Goal: Obtain resource: Download file/media

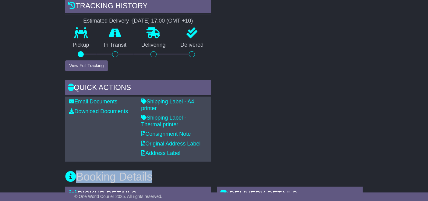
drag, startPoint x: 379, startPoint y: 166, endPoint x: 383, endPoint y: 166, distance: 4.6
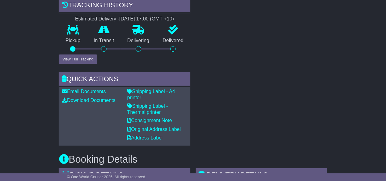
scroll to position [215, 0]
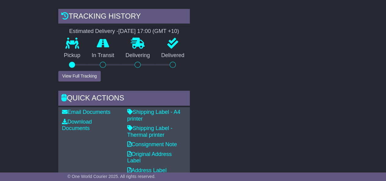
click at [323, 149] on div "RECENT CHAT Loading... No messages Attach file..." at bounding box center [262, 50] width 138 height 257
click at [324, 149] on div "RECENT CHAT Loading... No messages Attach file..." at bounding box center [262, 50] width 138 height 257
click at [321, 149] on div "RECENT CHAT Loading... No messages Attach file..." at bounding box center [262, 50] width 138 height 257
click at [322, 149] on div "RECENT CHAT Loading... No messages Attach file..." at bounding box center [262, 50] width 138 height 257
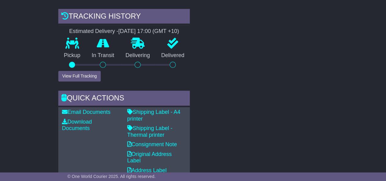
click at [322, 149] on div "RECENT CHAT Loading... No messages Attach file..." at bounding box center [262, 50] width 138 height 257
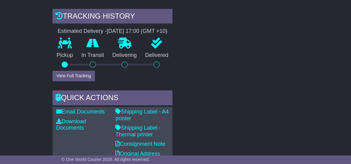
drag, startPoint x: 258, startPoint y: 119, endPoint x: 293, endPoint y: 135, distance: 38.6
click at [293, 135] on div "RECENT CHAT Loading... No messages Attach file..." at bounding box center [238, 50] width 126 height 257
drag, startPoint x: 293, startPoint y: 135, endPoint x: 287, endPoint y: 135, distance: 5.8
click at [287, 135] on div "RECENT CHAT Loading... No messages Attach file..." at bounding box center [238, 50] width 126 height 257
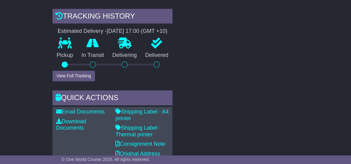
click at [287, 135] on div "RECENT CHAT Loading... No messages Attach file..." at bounding box center [238, 50] width 126 height 257
click at [288, 135] on div "RECENT CHAT Loading... No messages Attach file..." at bounding box center [238, 50] width 126 height 257
click at [286, 135] on div "RECENT CHAT Loading... No messages Attach file..." at bounding box center [238, 50] width 126 height 257
click at [291, 135] on div "RECENT CHAT Loading... No messages Attach file..." at bounding box center [238, 50] width 126 height 257
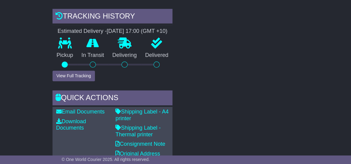
click at [291, 135] on div "RECENT CHAT Loading... No messages Attach file..." at bounding box center [238, 50] width 126 height 257
drag, startPoint x: 291, startPoint y: 135, endPoint x: 281, endPoint y: 135, distance: 10.1
click at [293, 135] on div "RECENT CHAT Loading... No messages Attach file..." at bounding box center [238, 50] width 126 height 257
drag, startPoint x: 281, startPoint y: 135, endPoint x: 277, endPoint y: 135, distance: 3.7
click at [277, 135] on div "RECENT CHAT Loading... No messages Attach file..." at bounding box center [238, 50] width 126 height 257
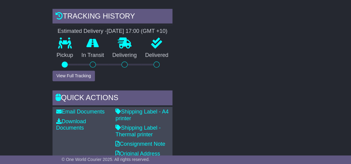
click at [277, 135] on div "RECENT CHAT Loading... No messages Attach file..." at bounding box center [238, 50] width 126 height 257
click at [233, 135] on div "RECENT CHAT Loading... No messages Attach file..." at bounding box center [238, 50] width 126 height 257
drag, startPoint x: 169, startPoint y: 135, endPoint x: 157, endPoint y: 135, distance: 11.9
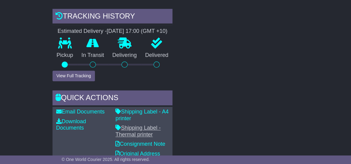
click at [155, 135] on div "Shipping Label - A4 printer Shipping Label - Thermal printer Consignment Note O…" at bounding box center [141, 143] width 59 height 68
click at [183, 135] on div "RECENT CHAT Loading... No messages Attach file..." at bounding box center [238, 50] width 126 height 257
click at [182, 135] on div "RECENT CHAT Loading... No messages Attach file..." at bounding box center [238, 50] width 126 height 257
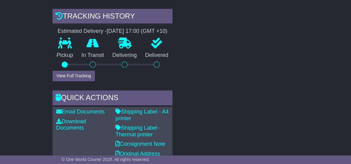
click at [180, 135] on div "RECENT CHAT Loading... No messages Attach file..." at bounding box center [238, 50] width 126 height 257
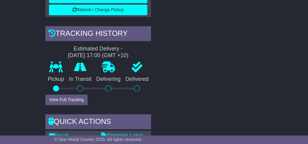
click at [160, 119] on div "RECENT CHAT Loading... No messages Attach file..." at bounding box center [210, 64] width 112 height 289
click at [156, 119] on div "RECENT CHAT Loading... No messages Attach file..." at bounding box center [210, 64] width 112 height 289
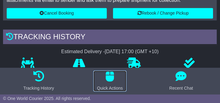
drag, startPoint x: 156, startPoint y: 119, endPoint x: 111, endPoint y: 85, distance: 56.1
click at [111, 85] on button "Quick Actions" at bounding box center [110, 81] width 33 height 21
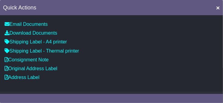
click at [111, 85] on div "Email Documents Download Documents Email PODs Shipping Label - A4 printer Shipp…" at bounding box center [111, 55] width 223 height 76
click at [125, 85] on div "Email Documents Download Documents Email PODs Shipping Label - A4 printer Shipp…" at bounding box center [111, 55] width 223 height 76
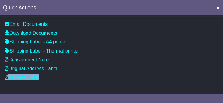
click at [125, 85] on div "Email Documents Download Documents Email PODs Shipping Label - A4 printer Shipp…" at bounding box center [111, 55] width 223 height 76
click at [121, 85] on div "Email Documents Download Documents Email PODs Shipping Label - A4 printer Shipp…" at bounding box center [111, 55] width 223 height 76
click at [126, 85] on div "Email Documents Download Documents Email PODs Shipping Label - A4 printer Shipp…" at bounding box center [111, 55] width 223 height 76
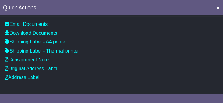
click at [118, 85] on div "Email Documents Download Documents Email PODs Shipping Label - A4 printer Shipp…" at bounding box center [111, 55] width 223 height 76
click at [140, 85] on div "Email Documents Download Documents Email PODs Shipping Label - A4 printer Shipp…" at bounding box center [111, 55] width 223 height 76
click at [136, 85] on div "Email Documents Download Documents Email PODs Shipping Label - A4 printer Shipp…" at bounding box center [111, 55] width 223 height 76
click at [156, 85] on div "Email Documents Download Documents Email PODs Shipping Label - A4 printer Shipp…" at bounding box center [111, 55] width 223 height 76
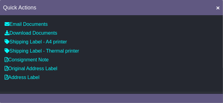
click at [156, 85] on div "Email Documents Download Documents Email PODs Shipping Label - A4 printer Shipp…" at bounding box center [111, 55] width 223 height 76
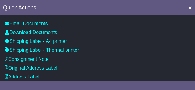
click at [130, 74] on p "Address Label" at bounding box center [98, 77] width 186 height 6
click at [131, 74] on p "Address Label" at bounding box center [98, 77] width 186 height 6
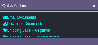
scroll to position [215, 0]
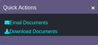
click at [65, 37] on div "Close" at bounding box center [49, 39] width 98 height 11
click at [64, 37] on div "Close" at bounding box center [49, 39] width 98 height 11
click at [83, 37] on div "Close" at bounding box center [49, 39] width 98 height 11
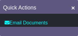
click at [68, 30] on div "Close" at bounding box center [39, 30] width 78 height 11
click at [69, 30] on div "Close" at bounding box center [39, 30] width 78 height 11
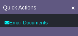
click at [69, 30] on div "Close" at bounding box center [39, 30] width 78 height 11
click at [77, 30] on div "Close" at bounding box center [39, 30] width 78 height 11
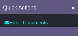
click at [77, 30] on div "Close" at bounding box center [39, 30] width 78 height 11
click at [74, 30] on div "Close" at bounding box center [39, 30] width 78 height 11
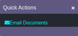
click at [78, 30] on div "Close" at bounding box center [39, 30] width 78 height 11
click at [77, 30] on div "Close" at bounding box center [39, 30] width 78 height 11
click at [78, 30] on div "Close" at bounding box center [39, 30] width 78 height 11
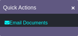
click at [78, 30] on div "Close" at bounding box center [39, 30] width 78 height 11
click at [73, 30] on div "Close" at bounding box center [39, 30] width 78 height 11
click at [74, 30] on div "Close" at bounding box center [39, 30] width 78 height 11
click at [73, 30] on div "Close" at bounding box center [39, 30] width 78 height 11
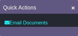
click at [73, 30] on div "Close" at bounding box center [39, 30] width 78 height 11
click at [72, 30] on div "Close" at bounding box center [39, 30] width 78 height 11
click at [74, 30] on div "Close" at bounding box center [39, 30] width 78 height 11
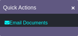
click at [74, 30] on div "Close" at bounding box center [39, 30] width 78 height 11
click at [70, 30] on div "Close" at bounding box center [39, 30] width 78 height 11
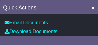
click at [88, 37] on div "Close" at bounding box center [49, 39] width 98 height 11
click at [91, 37] on div "Close" at bounding box center [49, 39] width 98 height 11
click at [90, 37] on div "Close" at bounding box center [49, 39] width 98 height 11
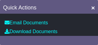
click at [90, 37] on div "Close" at bounding box center [49, 39] width 98 height 11
click at [88, 37] on div "Close" at bounding box center [49, 39] width 98 height 11
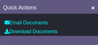
click at [88, 37] on div "Close" at bounding box center [49, 39] width 98 height 11
click at [87, 37] on div "Close" at bounding box center [49, 39] width 98 height 11
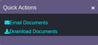
click at [90, 37] on div "Close" at bounding box center [49, 39] width 98 height 11
click at [91, 37] on div "Close" at bounding box center [49, 39] width 98 height 11
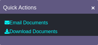
click at [91, 37] on div "Close" at bounding box center [49, 39] width 98 height 11
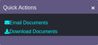
click at [91, 37] on div "Close" at bounding box center [49, 39] width 98 height 11
click at [92, 37] on div "Close" at bounding box center [49, 39] width 98 height 11
click at [93, 37] on div "Close" at bounding box center [49, 39] width 98 height 11
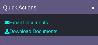
click at [92, 37] on div "Close" at bounding box center [49, 39] width 98 height 11
click at [90, 37] on div "Close" at bounding box center [49, 39] width 98 height 11
click at [92, 37] on div "Close" at bounding box center [49, 39] width 98 height 11
click at [96, 37] on div "Close" at bounding box center [49, 39] width 98 height 11
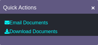
click at [97, 37] on div "Close" at bounding box center [49, 39] width 98 height 11
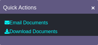
click at [95, 37] on div "Close" at bounding box center [49, 39] width 98 height 11
click at [97, 37] on div "Close" at bounding box center [49, 39] width 98 height 11
click at [94, 37] on div "Close" at bounding box center [49, 39] width 98 height 11
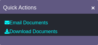
click at [94, 37] on div "Close" at bounding box center [49, 39] width 98 height 11
click at [95, 37] on div "Close" at bounding box center [49, 39] width 98 height 11
click at [96, 37] on div "Close" at bounding box center [49, 39] width 98 height 11
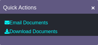
click at [94, 37] on div "Close" at bounding box center [49, 39] width 98 height 11
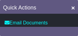
click at [70, 30] on div "Close" at bounding box center [39, 30] width 78 height 11
click at [66, 30] on div "Close" at bounding box center [39, 30] width 78 height 11
click at [65, 30] on div "Close" at bounding box center [39, 30] width 78 height 11
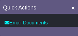
click at [66, 30] on div "Close" at bounding box center [39, 30] width 78 height 11
click at [68, 30] on div "Close" at bounding box center [39, 30] width 78 height 11
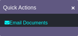
click at [68, 30] on div "Close" at bounding box center [39, 30] width 78 height 11
click at [67, 30] on div "Close" at bounding box center [39, 30] width 78 height 11
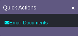
click at [67, 30] on div "Close" at bounding box center [39, 30] width 78 height 11
click at [58, 30] on div "Close" at bounding box center [39, 30] width 78 height 11
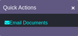
click at [58, 30] on div "Close" at bounding box center [39, 30] width 78 height 11
click at [61, 30] on div "Close" at bounding box center [39, 30] width 78 height 11
click at [63, 30] on div "Close" at bounding box center [39, 30] width 78 height 11
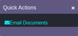
click at [63, 30] on div "Close" at bounding box center [39, 30] width 78 height 11
click at [62, 30] on div "Close" at bounding box center [39, 30] width 78 height 11
click at [64, 30] on div "Close" at bounding box center [39, 30] width 78 height 11
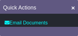
click at [64, 30] on div "Close" at bounding box center [39, 30] width 78 height 11
click at [66, 30] on div "Close" at bounding box center [39, 30] width 78 height 11
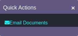
click at [64, 30] on div "Close" at bounding box center [39, 30] width 78 height 11
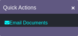
click at [64, 30] on div "Close" at bounding box center [39, 30] width 78 height 11
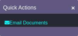
click at [64, 30] on div "Close" at bounding box center [39, 30] width 78 height 11
click at [68, 30] on div "Close" at bounding box center [39, 30] width 78 height 11
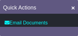
click at [67, 30] on div "Close" at bounding box center [39, 30] width 78 height 11
click at [68, 30] on div "Close" at bounding box center [39, 30] width 78 height 11
click at [67, 30] on div "Close" at bounding box center [39, 30] width 78 height 11
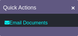
click at [67, 30] on div "Close" at bounding box center [39, 30] width 78 height 11
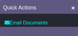
click at [66, 30] on div "Close" at bounding box center [39, 30] width 78 height 11
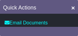
click at [66, 30] on div "Close" at bounding box center [39, 30] width 78 height 11
click at [67, 30] on div "Close" at bounding box center [39, 30] width 78 height 11
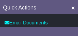
click at [66, 30] on div "Close" at bounding box center [39, 30] width 78 height 11
click at [70, 30] on div "Close" at bounding box center [39, 30] width 78 height 11
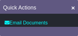
click at [70, 30] on div "Close" at bounding box center [39, 30] width 78 height 11
click at [69, 30] on div "Close" at bounding box center [39, 30] width 78 height 11
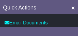
click at [69, 30] on div "Close" at bounding box center [39, 30] width 78 height 11
click at [71, 30] on div "Close" at bounding box center [39, 30] width 78 height 11
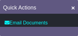
click at [72, 30] on div "Close" at bounding box center [39, 30] width 78 height 11
click at [71, 30] on div "Close" at bounding box center [39, 30] width 78 height 11
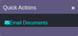
click at [71, 30] on div "Close" at bounding box center [39, 30] width 78 height 11
click at [76, 30] on div "Close" at bounding box center [39, 30] width 78 height 11
click at [77, 30] on div "Close" at bounding box center [39, 30] width 78 height 11
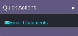
click at [78, 30] on div "Close" at bounding box center [39, 30] width 78 height 11
click at [77, 30] on div "Close" at bounding box center [39, 30] width 78 height 11
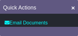
click at [68, 30] on div "Close" at bounding box center [39, 30] width 78 height 11
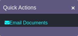
click at [68, 30] on div "Close" at bounding box center [39, 30] width 78 height 11
click at [67, 30] on div "Close" at bounding box center [39, 30] width 78 height 11
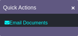
click at [68, 30] on div "Close" at bounding box center [39, 30] width 78 height 11
click at [69, 30] on div "Close" at bounding box center [39, 30] width 78 height 11
click at [70, 30] on div "Close" at bounding box center [39, 30] width 78 height 11
click at [71, 30] on div "Close" at bounding box center [39, 30] width 78 height 11
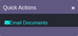
click at [71, 30] on div "Close" at bounding box center [39, 30] width 78 height 11
click at [72, 30] on div "Close" at bounding box center [39, 30] width 78 height 11
click at [73, 30] on div "Close" at bounding box center [39, 30] width 78 height 11
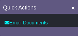
click at [73, 30] on div "Close" at bounding box center [39, 30] width 78 height 11
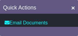
click at [74, 30] on div "Close" at bounding box center [39, 30] width 78 height 11
click at [77, 30] on div "Close" at bounding box center [39, 30] width 78 height 11
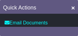
click at [77, 30] on div "Close" at bounding box center [39, 30] width 78 height 11
click at [75, 30] on div "Close" at bounding box center [39, 30] width 78 height 11
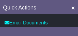
click at [74, 30] on div "Close" at bounding box center [39, 30] width 78 height 11
click at [78, 30] on div "Close" at bounding box center [39, 30] width 78 height 11
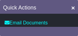
click at [78, 30] on div "Close" at bounding box center [39, 30] width 78 height 11
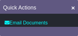
click at [78, 30] on div "Close" at bounding box center [39, 30] width 78 height 11
click at [77, 30] on div "Close" at bounding box center [39, 30] width 78 height 11
click at [78, 30] on div "Close" at bounding box center [39, 30] width 78 height 11
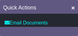
click at [78, 30] on div "Close" at bounding box center [39, 30] width 78 height 11
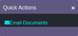
click at [77, 30] on div "Close" at bounding box center [39, 30] width 78 height 11
click at [78, 30] on div "Close" at bounding box center [39, 30] width 78 height 11
click at [77, 30] on div "Close" at bounding box center [39, 30] width 78 height 11
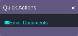
click at [77, 30] on div "Close" at bounding box center [39, 30] width 78 height 11
click at [78, 30] on div "Close" at bounding box center [39, 30] width 78 height 11
click at [77, 30] on div "Close" at bounding box center [39, 30] width 78 height 11
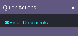
drag, startPoint x: 77, startPoint y: 30, endPoint x: 68, endPoint y: 30, distance: 9.8
click at [68, 30] on div "Close" at bounding box center [39, 30] width 78 height 11
click at [75, 30] on div "Close" at bounding box center [39, 30] width 78 height 11
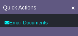
click at [75, 30] on div "Close" at bounding box center [39, 30] width 78 height 11
click at [78, 30] on div "Close" at bounding box center [39, 30] width 78 height 11
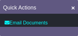
click at [78, 30] on div "Close" at bounding box center [39, 30] width 78 height 11
click at [77, 30] on div "Close" at bounding box center [39, 30] width 78 height 11
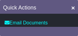
click at [78, 30] on div "Close" at bounding box center [39, 30] width 78 height 11
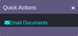
click at [78, 30] on div "Close" at bounding box center [39, 30] width 78 height 11
click at [77, 30] on div "Close" at bounding box center [39, 30] width 78 height 11
click at [75, 30] on div "Close" at bounding box center [39, 30] width 78 height 11
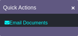
click at [75, 30] on div "Close" at bounding box center [39, 30] width 78 height 11
click at [73, 30] on div "Close" at bounding box center [39, 30] width 78 height 11
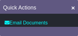
click at [73, 30] on div "Close" at bounding box center [39, 30] width 78 height 11
click at [74, 30] on div "Close" at bounding box center [39, 30] width 78 height 11
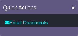
click at [74, 30] on div "Close" at bounding box center [39, 30] width 78 height 11
click at [72, 30] on div "Close" at bounding box center [39, 30] width 78 height 11
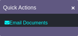
click at [72, 30] on div "Close" at bounding box center [39, 30] width 78 height 11
click at [73, 30] on div "Close" at bounding box center [39, 30] width 78 height 11
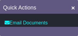
click at [73, 30] on div "Close" at bounding box center [39, 30] width 78 height 11
click at [75, 30] on div "Close" at bounding box center [39, 30] width 78 height 11
click at [78, 30] on div "Close" at bounding box center [39, 30] width 78 height 11
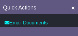
click at [78, 30] on div "Close" at bounding box center [39, 30] width 78 height 11
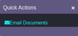
click at [78, 30] on div "Close" at bounding box center [39, 30] width 78 height 11
click at [76, 30] on div "Close" at bounding box center [39, 30] width 78 height 11
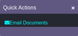
click at [76, 30] on div "Close" at bounding box center [39, 30] width 78 height 11
click at [73, 30] on div "Close" at bounding box center [39, 30] width 78 height 11
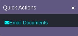
click at [73, 30] on div "Close" at bounding box center [39, 30] width 78 height 11
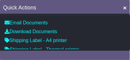
click at [122, 50] on div "Close" at bounding box center [65, 54] width 130 height 11
click at [129, 50] on div "Close" at bounding box center [65, 54] width 130 height 11
click at [128, 50] on div "Close" at bounding box center [65, 54] width 130 height 11
click at [129, 50] on div "Close" at bounding box center [65, 54] width 130 height 11
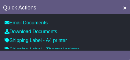
click at [129, 50] on div "Close" at bounding box center [65, 54] width 130 height 11
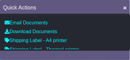
click at [129, 50] on div "Close" at bounding box center [65, 54] width 130 height 11
click at [128, 50] on div "Close" at bounding box center [65, 54] width 130 height 11
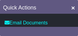
click at [77, 30] on div "Close" at bounding box center [39, 30] width 78 height 11
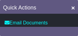
click at [77, 30] on div "Close" at bounding box center [39, 30] width 78 height 11
click at [78, 30] on div "Close" at bounding box center [39, 30] width 78 height 11
click at [76, 30] on div "Close" at bounding box center [39, 30] width 78 height 11
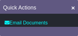
click at [76, 30] on div "Close" at bounding box center [39, 30] width 78 height 11
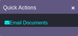
click at [78, 30] on div "Close" at bounding box center [39, 30] width 78 height 11
click at [77, 30] on div "Close" at bounding box center [39, 30] width 78 height 11
click at [78, 30] on div "Close" at bounding box center [39, 30] width 78 height 11
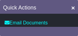
click at [77, 30] on div "Close" at bounding box center [39, 30] width 78 height 11
click at [78, 30] on div "Close" at bounding box center [39, 30] width 78 height 11
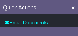
click at [78, 30] on div "Close" at bounding box center [39, 30] width 78 height 11
click at [77, 30] on div "Close" at bounding box center [39, 30] width 78 height 11
click at [78, 30] on div "Close" at bounding box center [39, 30] width 78 height 11
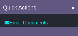
click at [78, 30] on div "Close" at bounding box center [39, 30] width 78 height 11
click at [77, 30] on div "Close" at bounding box center [39, 30] width 78 height 11
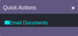
click at [78, 30] on div "Close" at bounding box center [39, 30] width 78 height 11
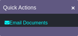
click at [76, 30] on div "Close" at bounding box center [39, 30] width 78 height 11
click at [77, 30] on div "Close" at bounding box center [39, 30] width 78 height 11
click at [78, 30] on div "Close" at bounding box center [39, 30] width 78 height 11
click at [77, 30] on div "Close" at bounding box center [39, 30] width 78 height 11
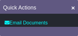
click at [77, 30] on div "Close" at bounding box center [39, 30] width 78 height 11
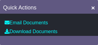
click at [94, 37] on div "Close" at bounding box center [49, 39] width 98 height 11
click at [97, 37] on div "Close" at bounding box center [49, 39] width 98 height 11
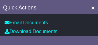
click at [97, 37] on div "Close" at bounding box center [49, 39] width 98 height 11
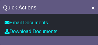
click at [97, 37] on div "Close" at bounding box center [49, 39] width 98 height 11
click at [96, 37] on div "Close" at bounding box center [49, 39] width 98 height 11
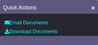
click at [97, 37] on div "Close" at bounding box center [49, 39] width 98 height 11
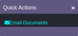
click at [78, 30] on div "Close" at bounding box center [39, 30] width 78 height 11
click at [77, 30] on div "Close" at bounding box center [39, 30] width 78 height 11
click at [78, 30] on div "Close" at bounding box center [39, 30] width 78 height 11
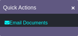
click at [77, 30] on div "Close" at bounding box center [39, 30] width 78 height 11
click at [78, 30] on div "Close" at bounding box center [39, 30] width 78 height 11
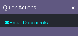
click at [77, 30] on div "Close" at bounding box center [39, 30] width 78 height 11
click at [78, 30] on div "Close" at bounding box center [39, 30] width 78 height 11
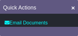
click at [76, 30] on div "Close" at bounding box center [39, 30] width 78 height 11
click at [78, 30] on div "Close" at bounding box center [39, 30] width 78 height 11
click at [77, 30] on div "Close" at bounding box center [39, 30] width 78 height 11
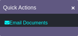
click at [77, 30] on div "Close" at bounding box center [39, 30] width 78 height 11
click at [75, 30] on div "Close" at bounding box center [39, 30] width 78 height 11
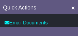
click at [75, 30] on div "Close" at bounding box center [39, 30] width 78 height 11
click at [73, 30] on div "Close" at bounding box center [39, 30] width 78 height 11
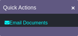
click at [73, 30] on div "Close" at bounding box center [39, 30] width 78 height 11
click at [72, 30] on div "Close" at bounding box center [39, 30] width 78 height 11
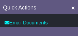
click at [72, 30] on div "Close" at bounding box center [39, 30] width 78 height 11
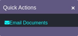
click at [78, 30] on div "Close" at bounding box center [39, 30] width 78 height 11
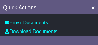
drag, startPoint x: 78, startPoint y: 30, endPoint x: 97, endPoint y: 37, distance: 20.9
click at [97, 37] on div "Close" at bounding box center [49, 39] width 98 height 11
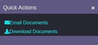
click at [97, 37] on div "Close" at bounding box center [49, 39] width 98 height 11
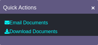
click at [97, 37] on div "Close" at bounding box center [49, 39] width 98 height 11
drag, startPoint x: 97, startPoint y: 37, endPoint x: 92, endPoint y: 37, distance: 5.5
click at [92, 37] on div "Close" at bounding box center [49, 39] width 98 height 11
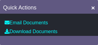
click at [92, 37] on div "Close" at bounding box center [49, 39] width 98 height 11
drag, startPoint x: 92, startPoint y: 37, endPoint x: 97, endPoint y: 37, distance: 4.9
click at [96, 37] on div "Close" at bounding box center [49, 39] width 98 height 11
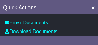
click at [97, 37] on div "Close" at bounding box center [49, 39] width 98 height 11
click at [91, 37] on div "Close" at bounding box center [49, 39] width 98 height 11
click at [90, 37] on div "Close" at bounding box center [49, 39] width 98 height 11
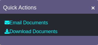
click at [90, 37] on div "Close" at bounding box center [49, 39] width 98 height 11
click at [88, 37] on div "Close" at bounding box center [49, 39] width 98 height 11
drag, startPoint x: 89, startPoint y: 37, endPoint x: 97, endPoint y: 37, distance: 8.2
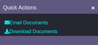
click at [97, 37] on div "Close" at bounding box center [49, 39] width 98 height 11
click at [86, 37] on div "Close" at bounding box center [49, 39] width 98 height 11
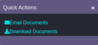
click at [86, 37] on div "Close" at bounding box center [49, 39] width 98 height 11
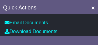
click at [86, 37] on div "Close" at bounding box center [49, 39] width 98 height 11
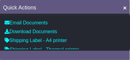
click at [116, 50] on div "Close" at bounding box center [65, 54] width 130 height 11
click at [130, 50] on div "Close" at bounding box center [65, 54] width 130 height 11
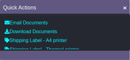
click at [130, 50] on div "Close" at bounding box center [65, 54] width 130 height 11
click at [129, 50] on div "Close" at bounding box center [65, 54] width 130 height 11
click at [130, 50] on div "Close" at bounding box center [65, 54] width 130 height 11
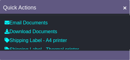
click at [130, 50] on div "Close" at bounding box center [65, 54] width 130 height 11
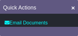
click at [76, 30] on div "Close" at bounding box center [39, 30] width 78 height 11
click at [74, 30] on div "Close" at bounding box center [39, 30] width 78 height 11
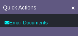
click at [74, 30] on div "Close" at bounding box center [39, 30] width 78 height 11
click at [78, 30] on div "Close" at bounding box center [39, 30] width 78 height 11
click at [77, 30] on div "Close" at bounding box center [39, 30] width 78 height 11
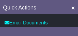
click at [77, 30] on div "Close" at bounding box center [39, 30] width 78 height 11
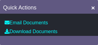
click at [95, 37] on div "Close" at bounding box center [49, 39] width 98 height 11
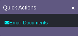
click at [75, 30] on div "Close" at bounding box center [39, 30] width 78 height 11
click at [78, 30] on div "Close" at bounding box center [39, 30] width 78 height 11
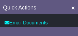
click at [78, 30] on div "Close" at bounding box center [39, 30] width 78 height 11
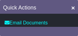
click at [78, 30] on div "Close" at bounding box center [39, 30] width 78 height 11
click at [77, 30] on div "Close" at bounding box center [39, 30] width 78 height 11
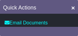
click at [78, 30] on div "Close" at bounding box center [39, 30] width 78 height 11
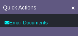
click at [78, 30] on div "Close" at bounding box center [39, 30] width 78 height 11
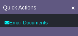
click at [78, 30] on div "Close" at bounding box center [39, 30] width 78 height 11
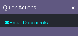
click at [78, 30] on div "Close" at bounding box center [39, 30] width 78 height 11
click at [73, 30] on div "Close" at bounding box center [39, 30] width 78 height 11
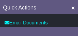
click at [74, 30] on div "Close" at bounding box center [39, 30] width 78 height 11
click at [73, 30] on div "Close" at bounding box center [39, 30] width 78 height 11
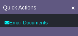
click at [71, 30] on div "Close" at bounding box center [39, 30] width 78 height 11
click at [70, 30] on div "Close" at bounding box center [39, 30] width 78 height 11
click at [69, 30] on div "Close" at bounding box center [39, 30] width 78 height 11
click at [65, 30] on div "Close" at bounding box center [39, 30] width 78 height 11
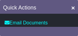
drag, startPoint x: 73, startPoint y: 30, endPoint x: 78, endPoint y: 30, distance: 4.6
click at [78, 30] on div "Close" at bounding box center [39, 30] width 78 height 11
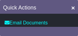
click at [78, 30] on div "Close" at bounding box center [39, 30] width 78 height 11
click at [77, 30] on div "Close" at bounding box center [39, 30] width 78 height 11
click at [78, 30] on div "Close" at bounding box center [39, 30] width 78 height 11
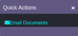
click at [78, 30] on div "Close" at bounding box center [39, 30] width 78 height 11
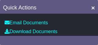
click at [89, 37] on div "Close" at bounding box center [49, 39] width 98 height 11
click at [90, 37] on div "Close" at bounding box center [49, 39] width 98 height 11
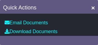
click at [90, 37] on div "Close" at bounding box center [49, 39] width 98 height 11
click at [91, 37] on div "Close" at bounding box center [49, 39] width 98 height 11
click at [97, 37] on div "Close" at bounding box center [49, 39] width 98 height 11
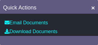
click at [97, 37] on div "Close" at bounding box center [49, 39] width 98 height 11
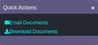
click at [97, 37] on div "Close" at bounding box center [49, 39] width 98 height 11
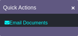
click at [76, 30] on div "Close" at bounding box center [39, 30] width 78 height 11
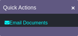
click at [75, 30] on div "Close" at bounding box center [39, 30] width 78 height 11
click at [76, 30] on div "Close" at bounding box center [39, 30] width 78 height 11
click at [77, 30] on div "Close" at bounding box center [39, 30] width 78 height 11
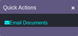
click at [77, 30] on div "Close" at bounding box center [39, 30] width 78 height 11
click at [78, 30] on div "Close" at bounding box center [39, 30] width 78 height 11
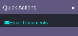
click at [78, 30] on div "Close" at bounding box center [39, 30] width 78 height 11
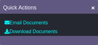
click at [97, 37] on div "Close" at bounding box center [49, 39] width 98 height 11
click at [94, 37] on div "Close" at bounding box center [49, 39] width 98 height 11
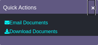
click at [93, 9] on span "×" at bounding box center [93, 7] width 4 height 7
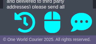
click at [96, 37] on div "© One World Courier 2025. All rights reserved." at bounding box center [48, 39] width 96 height 5
